Goal: Navigation & Orientation: Understand site structure

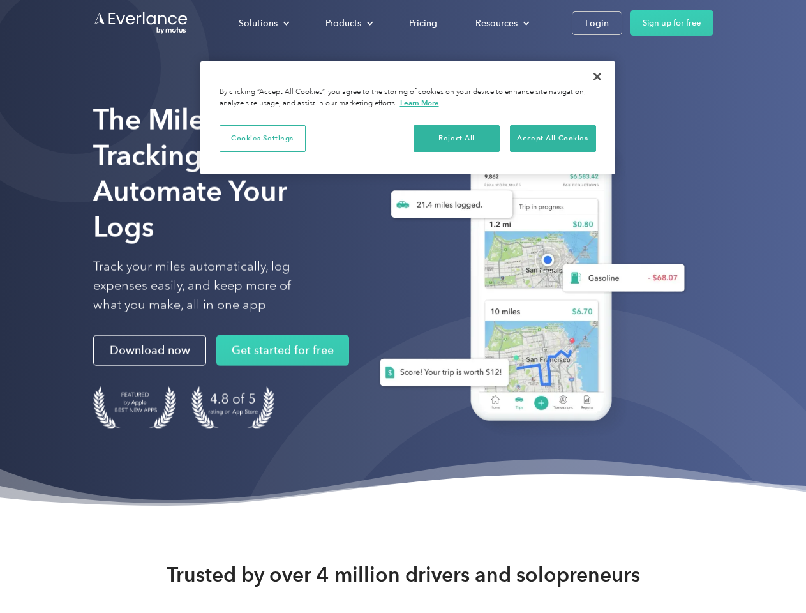
click at [264, 23] on div "Solutions" at bounding box center [258, 23] width 39 height 16
click at [348, 23] on div "Products" at bounding box center [343, 23] width 36 height 16
click at [501, 23] on div "Resources" at bounding box center [496, 23] width 42 height 16
click at [262, 138] on button "Cookies Settings" at bounding box center [262, 138] width 86 height 27
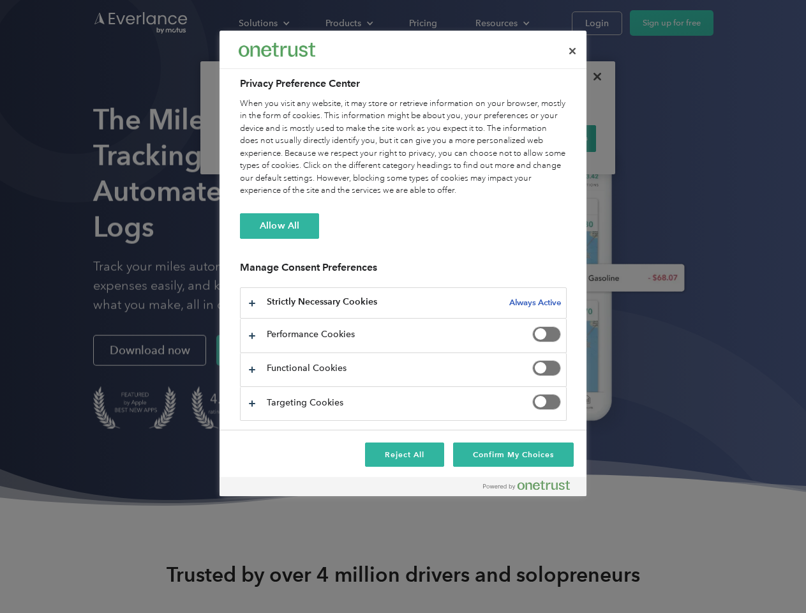
click at [457, 138] on div "When you visit any website, it may store or retrieve information on your browse…" at bounding box center [403, 148] width 327 height 100
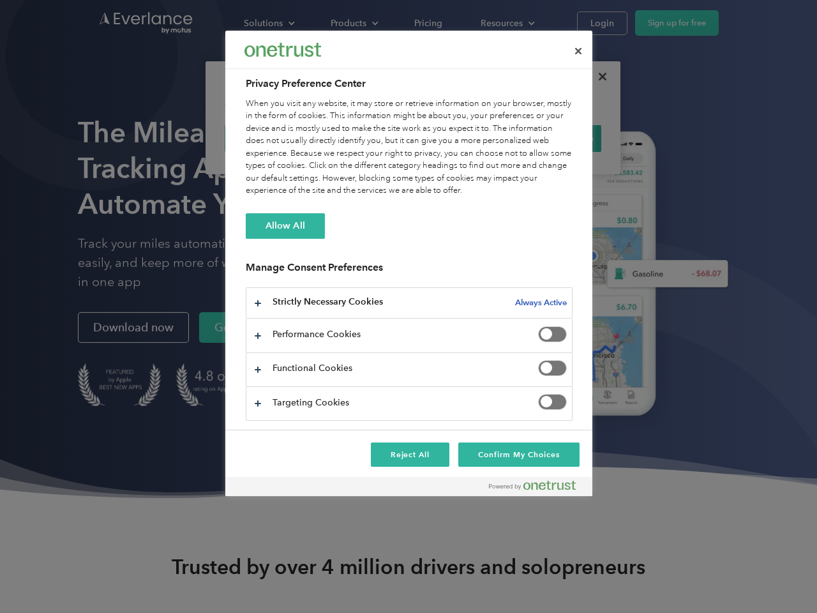
click at [553, 138] on div "When you visit any website, it may store or retrieve information on your browse…" at bounding box center [409, 148] width 327 height 100
click at [597, 77] on div at bounding box center [408, 306] width 817 height 613
